Goal: Check status

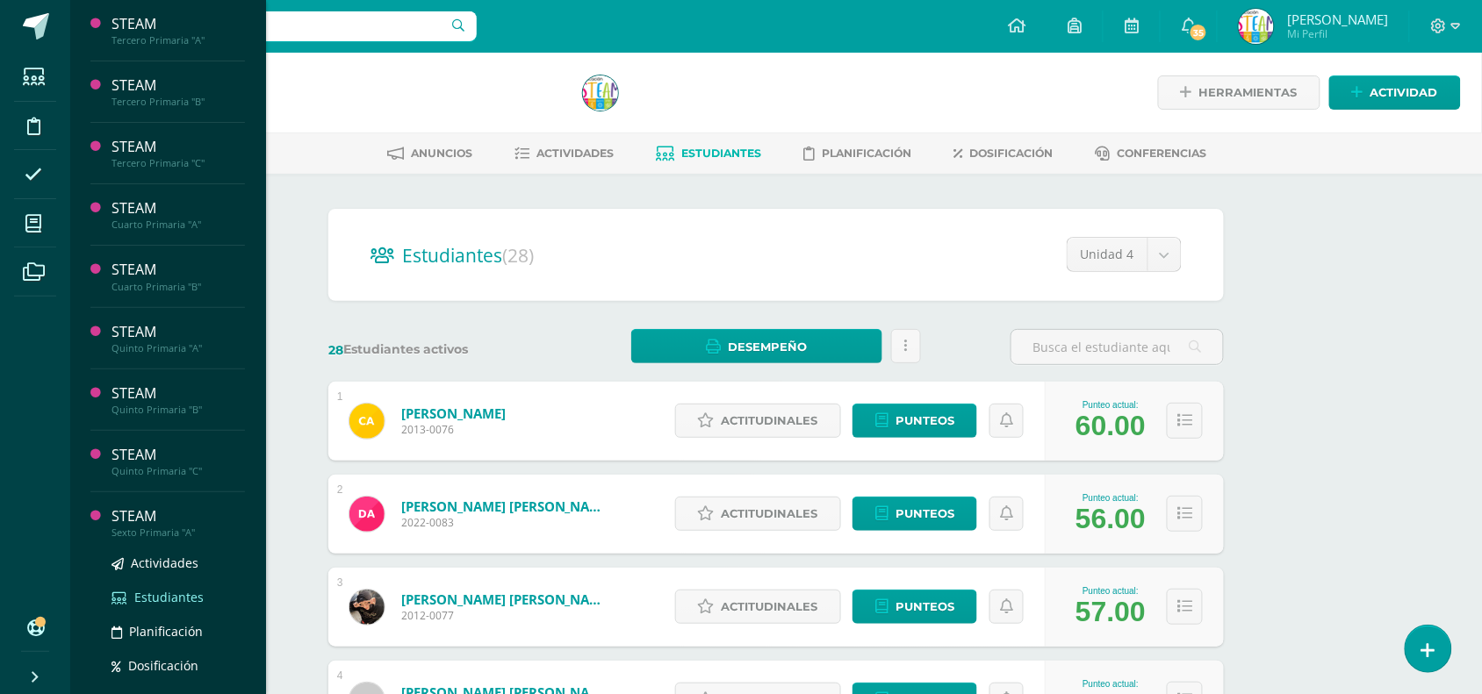
click at [159, 591] on span "Estudiantes" at bounding box center [168, 597] width 69 height 17
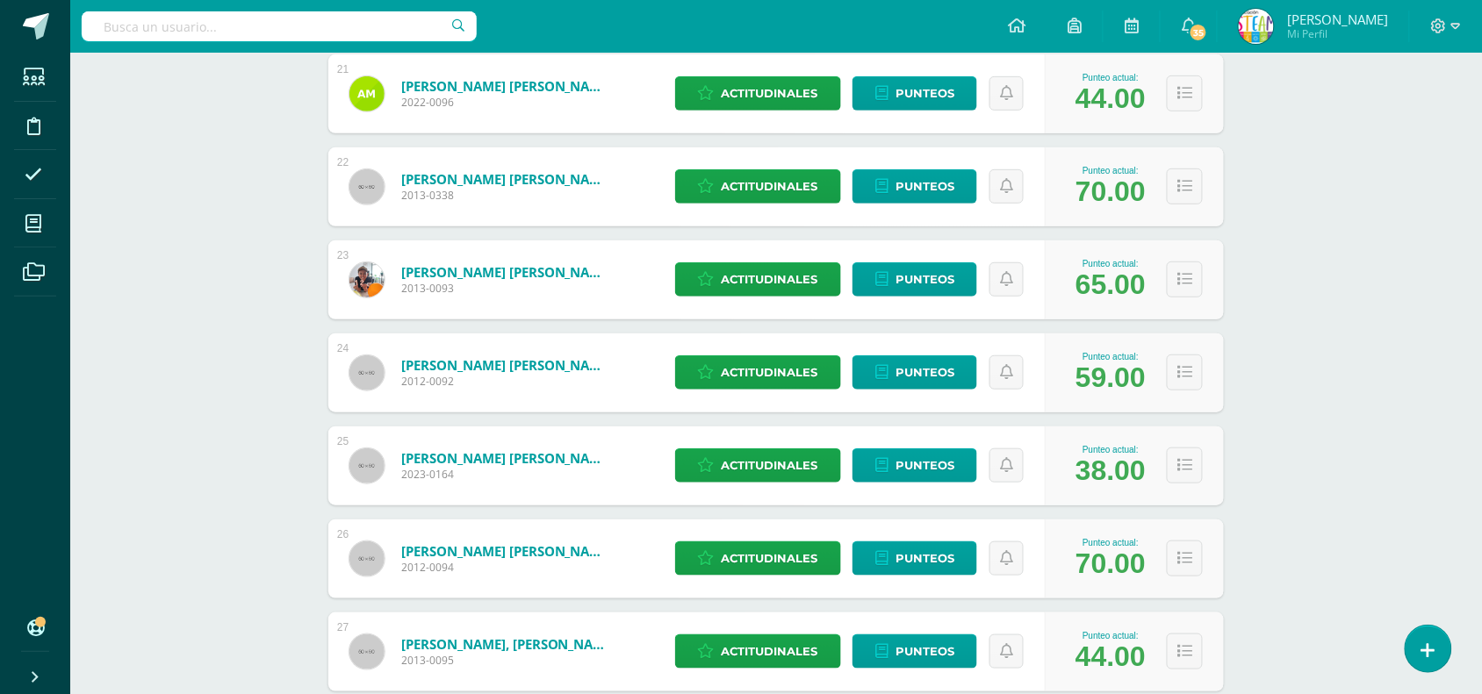
scroll to position [2145, 0]
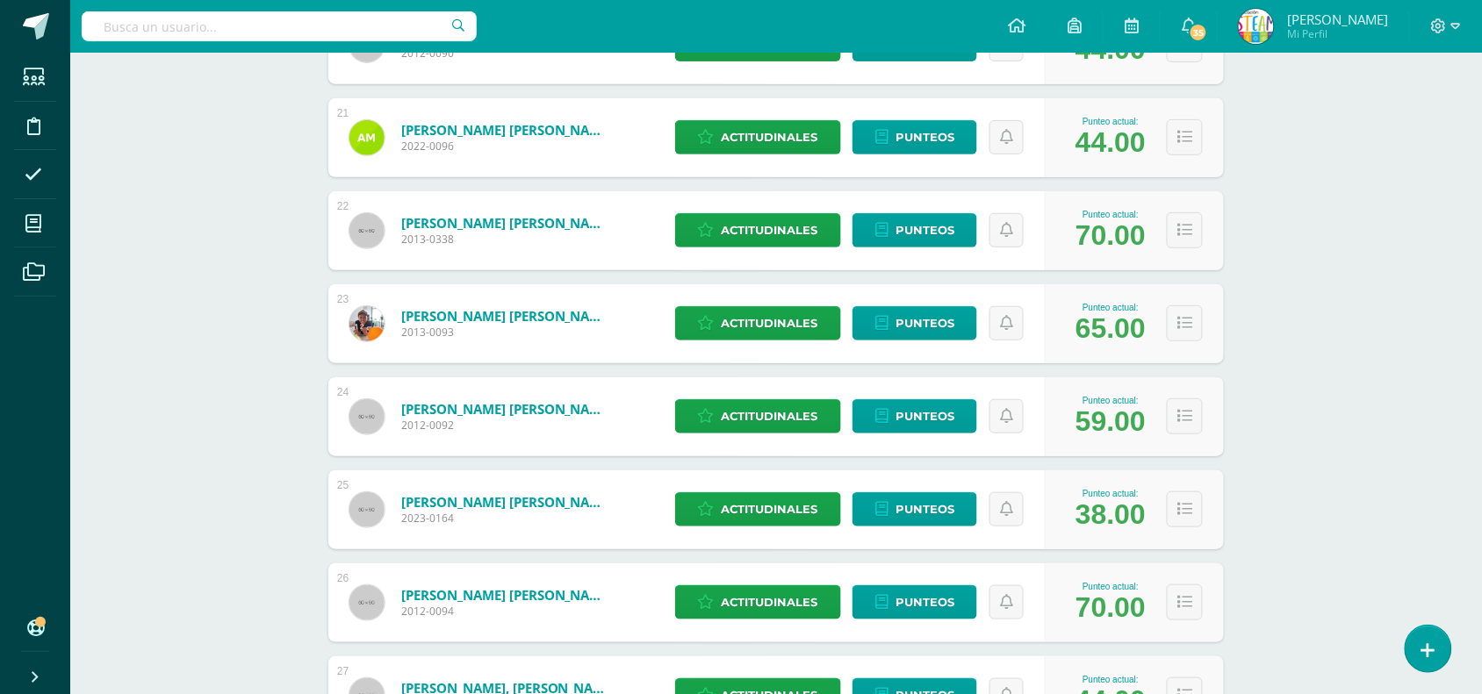
click at [1194, 269] on div "Punteo actual: 70.00" at bounding box center [1134, 230] width 179 height 79
click at [1177, 234] on icon at bounding box center [1184, 230] width 15 height 15
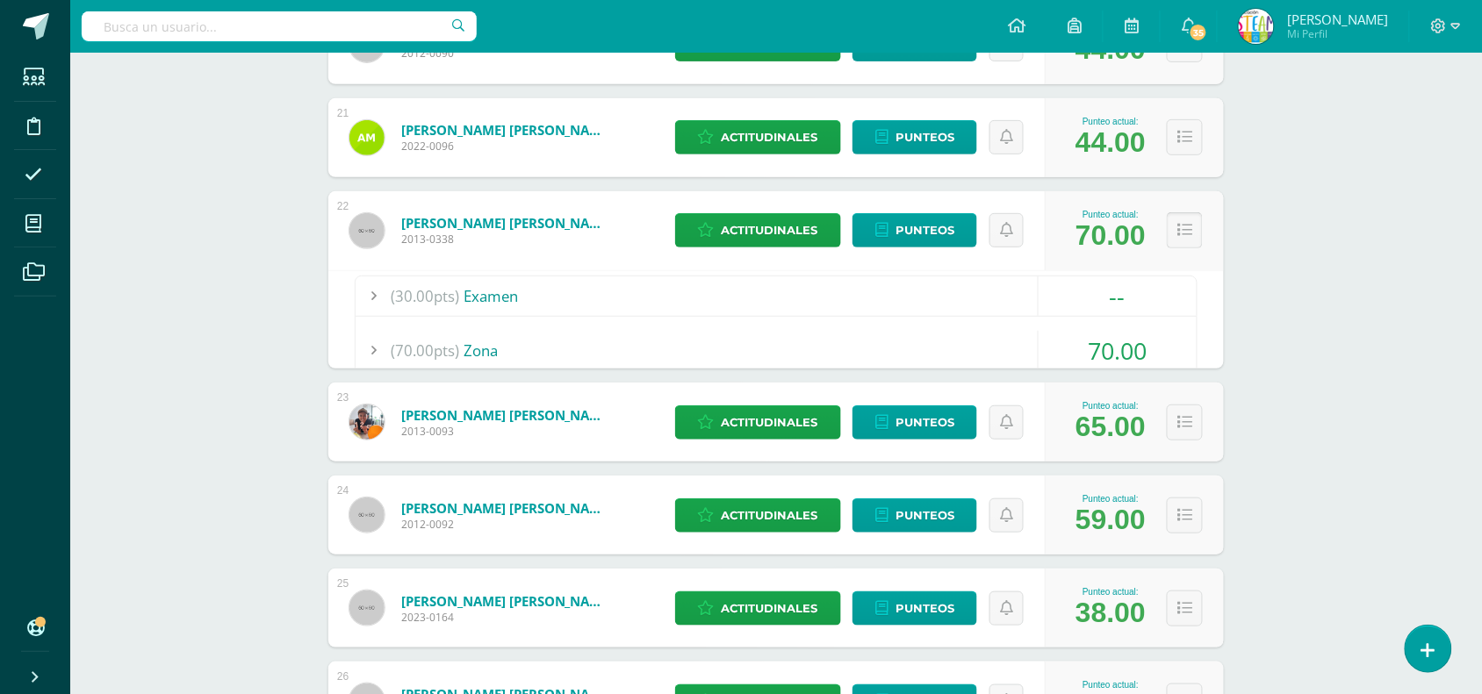
click at [1177, 234] on icon at bounding box center [1184, 230] width 15 height 15
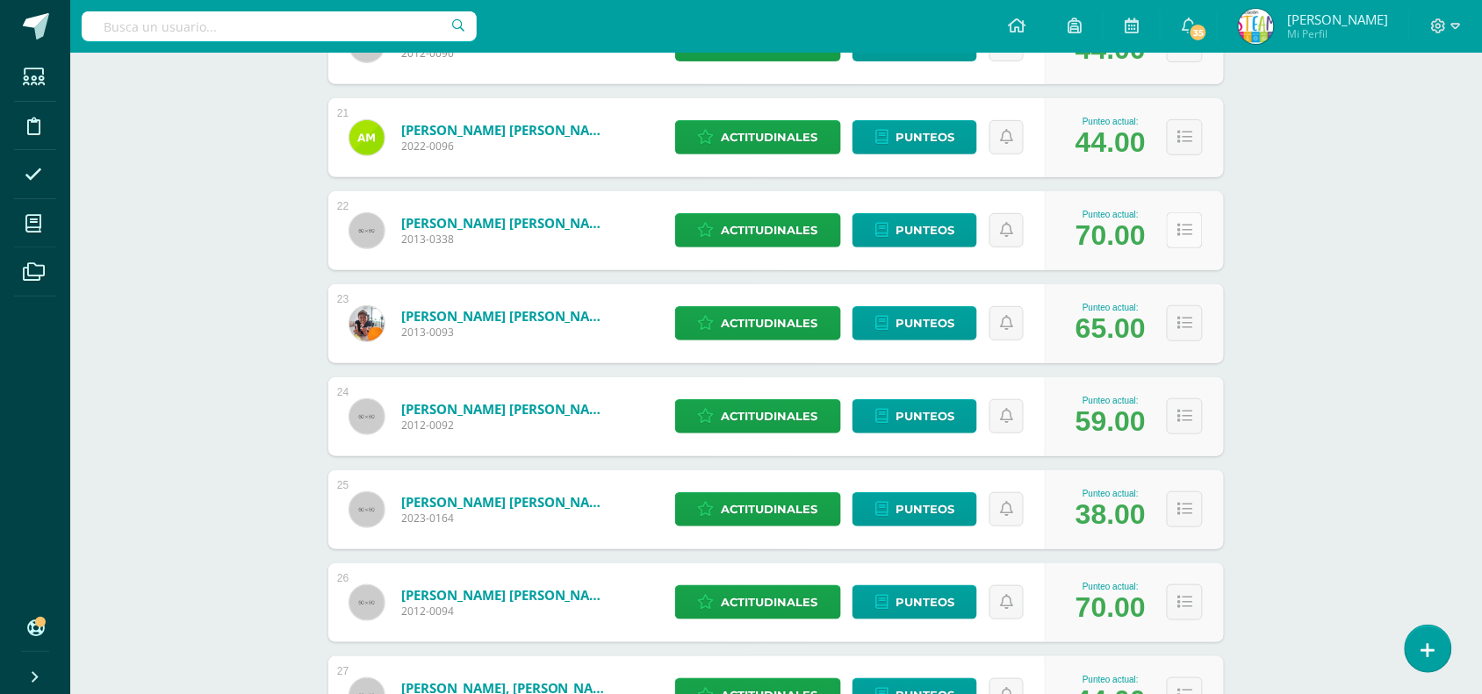
click at [1178, 238] on button at bounding box center [1185, 230] width 36 height 36
